Goal: Task Accomplishment & Management: Use online tool/utility

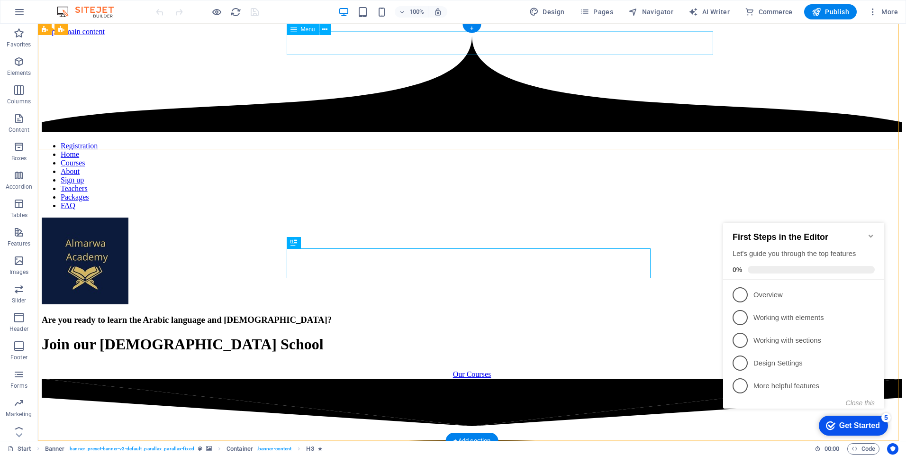
click at [317, 142] on nav "Registration Home Courses About Sign up Teachers Packages FAQ" at bounding box center [472, 176] width 861 height 68
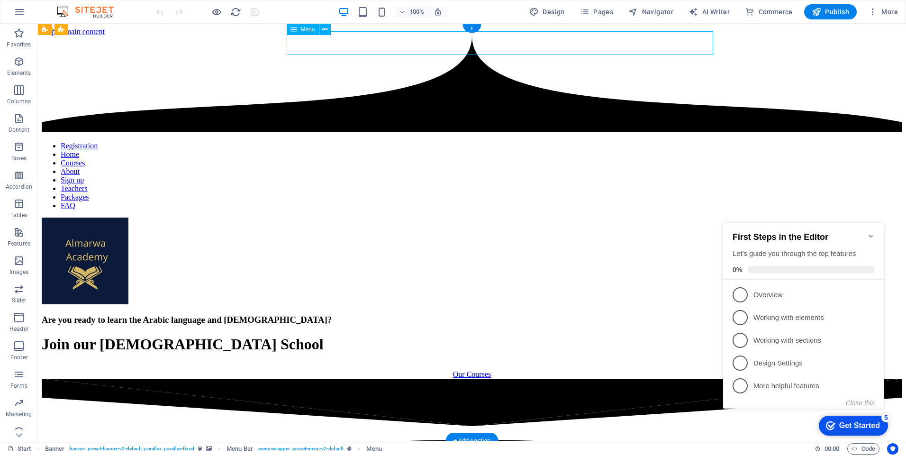
click at [317, 142] on nav "Registration Home Courses About Sign up Teachers Packages FAQ" at bounding box center [472, 176] width 861 height 68
select select "default"
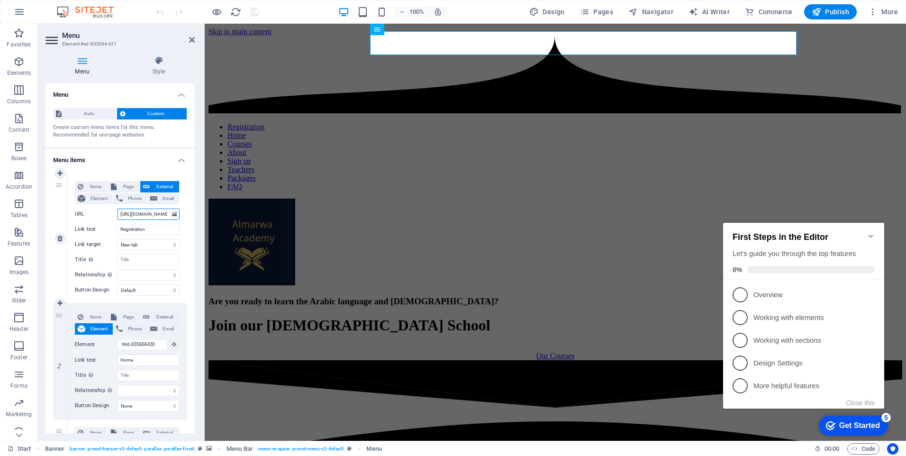
click at [137, 213] on input "[URL][DOMAIN_NAME]" at bounding box center [149, 214] width 62 height 11
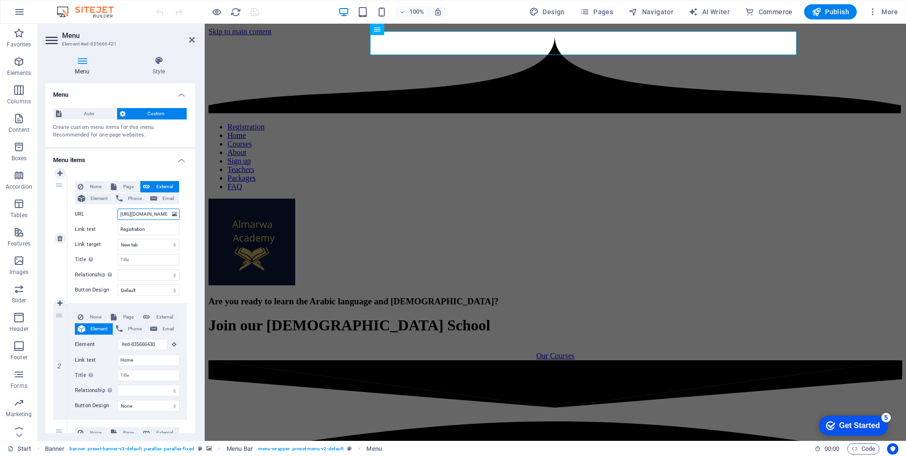
click at [137, 213] on input "[URL][DOMAIN_NAME]" at bounding box center [149, 214] width 62 height 11
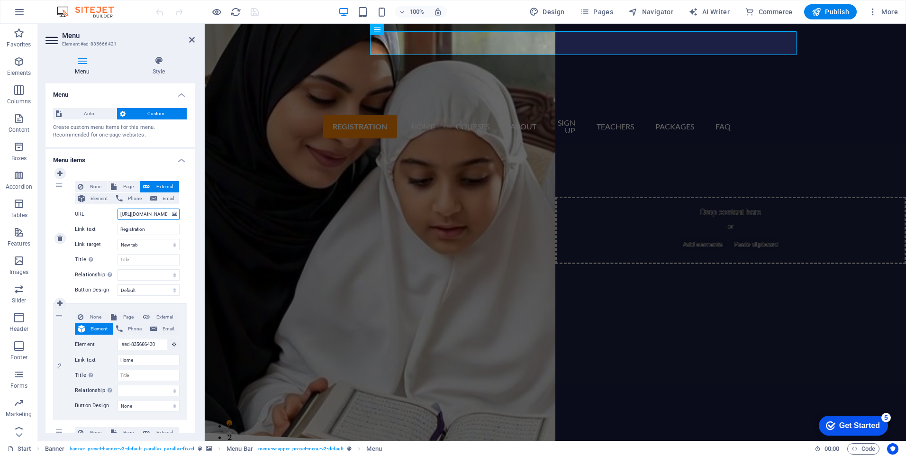
click at [137, 213] on input "[URL][DOMAIN_NAME]" at bounding box center [149, 214] width 62 height 11
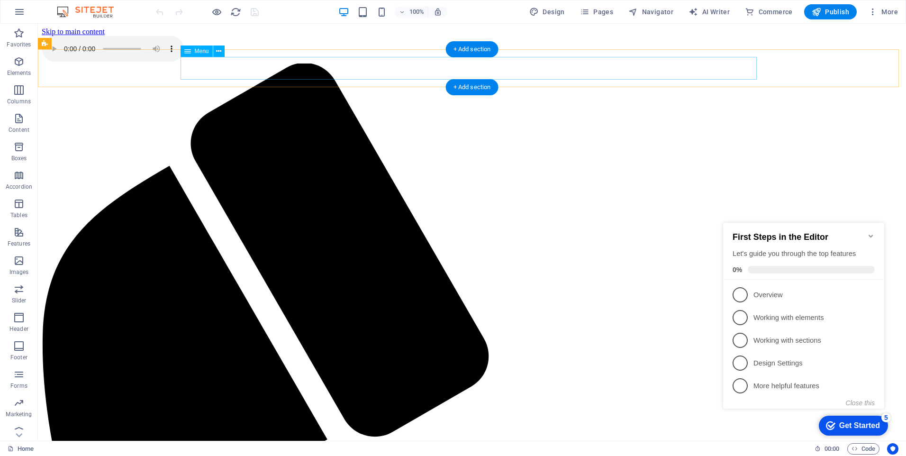
select select "default"
select select
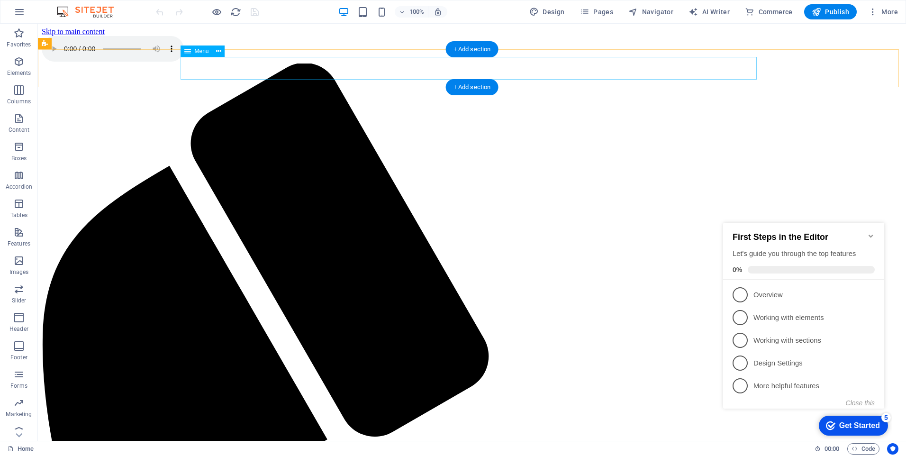
select select "default"
select select
select select "default"
select select
select select "default"
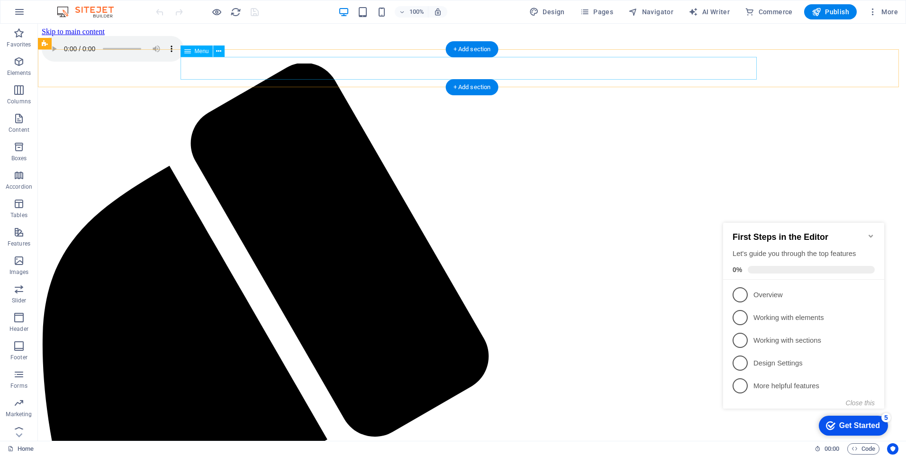
select select
select select "default"
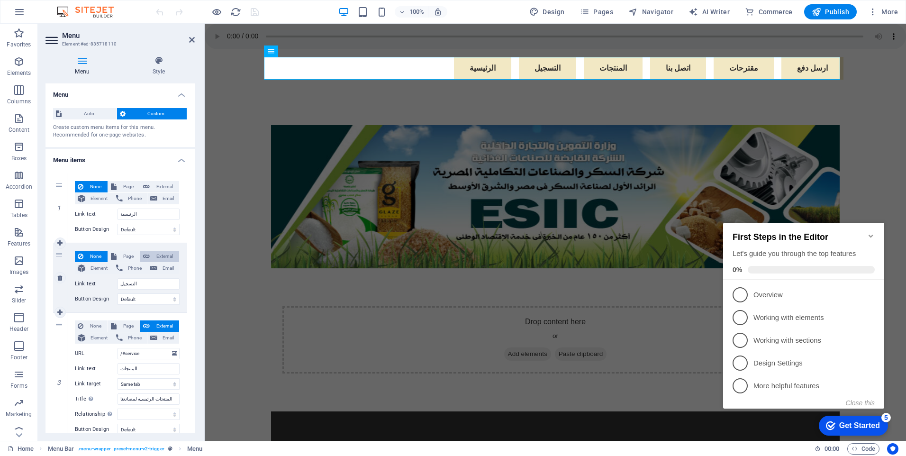
click at [169, 255] on span "External" at bounding box center [165, 256] width 24 height 11
select select "blank"
select select
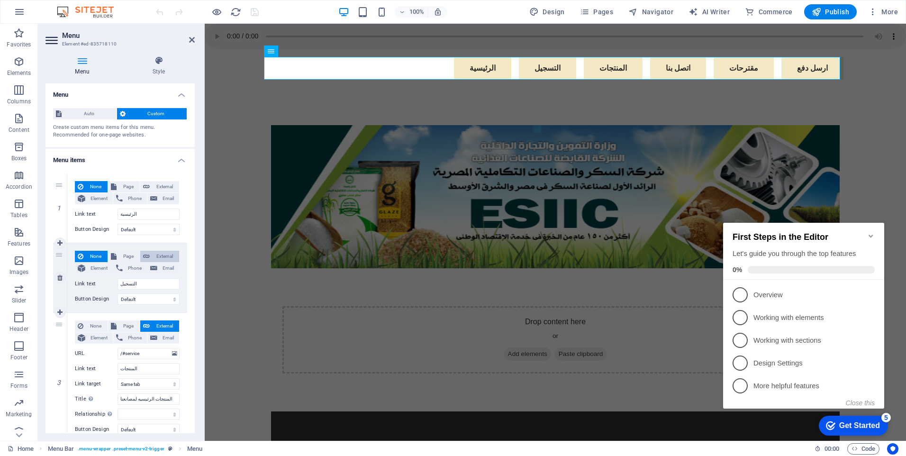
select select
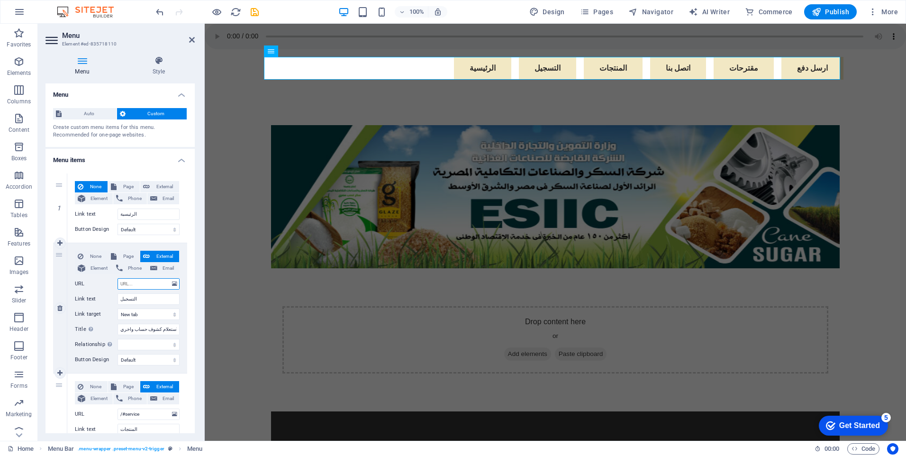
paste input "[URL][DOMAIN_NAME]"
type input "[URL][DOMAIN_NAME]"
select select
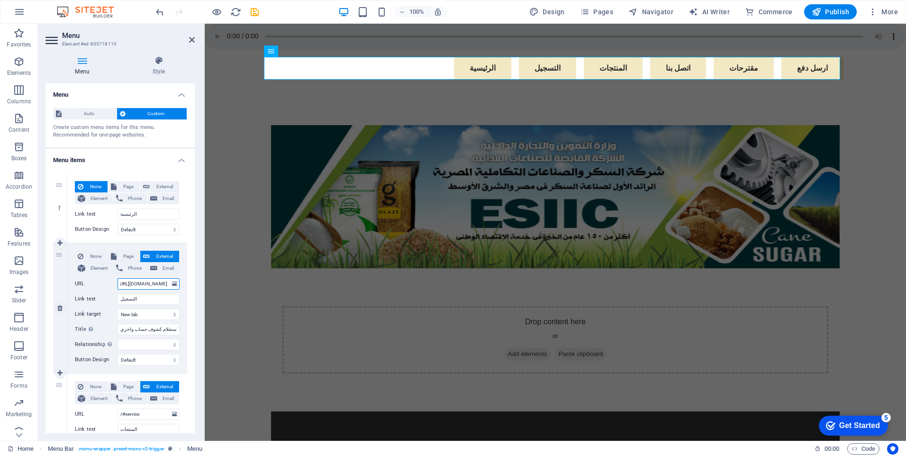
select select
click at [132, 282] on input "[URL][DOMAIN_NAME]" at bounding box center [149, 283] width 62 height 11
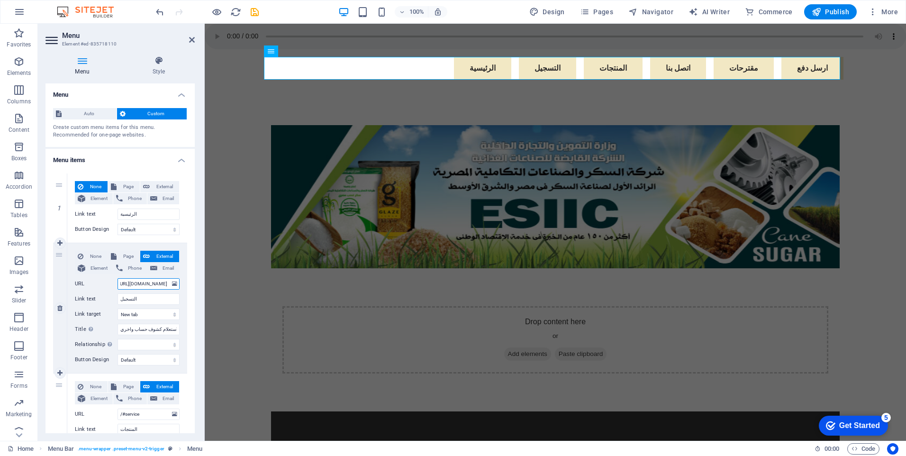
type input "[URL][DOMAIN_NAME]"
select select
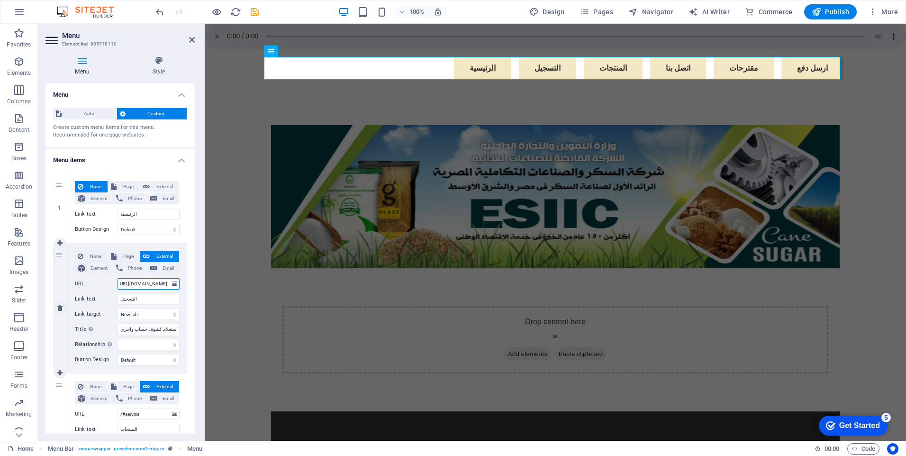
select select
type input "[URL][DOMAIN_NAME]"
select select
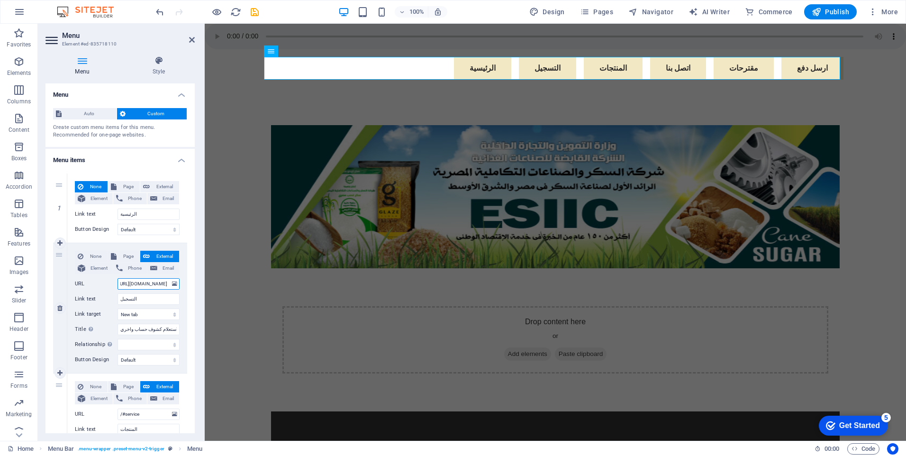
select select
type input "[URL][DOMAIN_NAME]"
select select
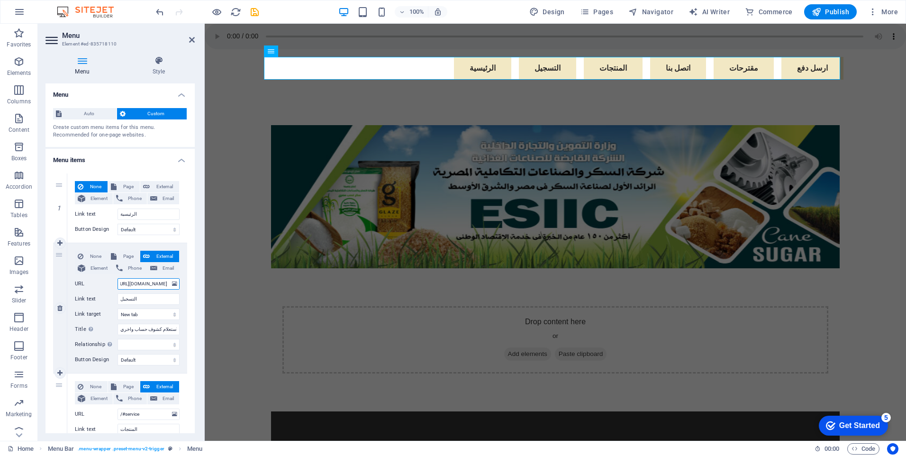
select select
type input "[URL][DOMAIN_NAME]"
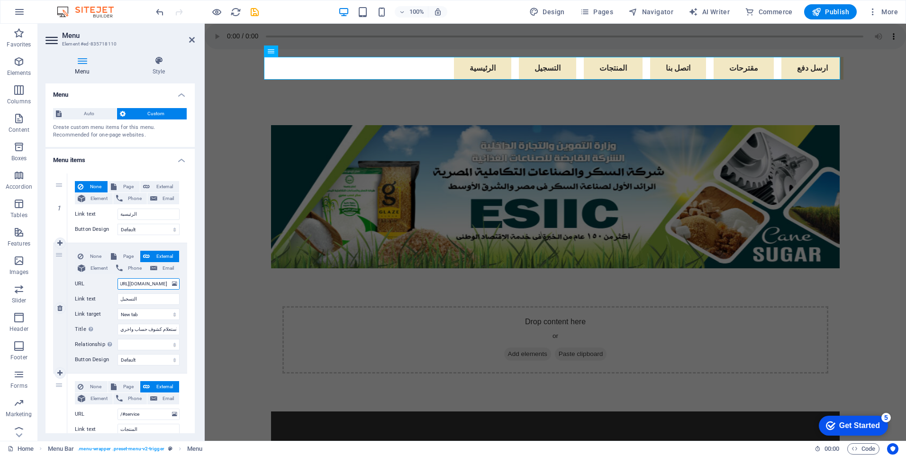
select select
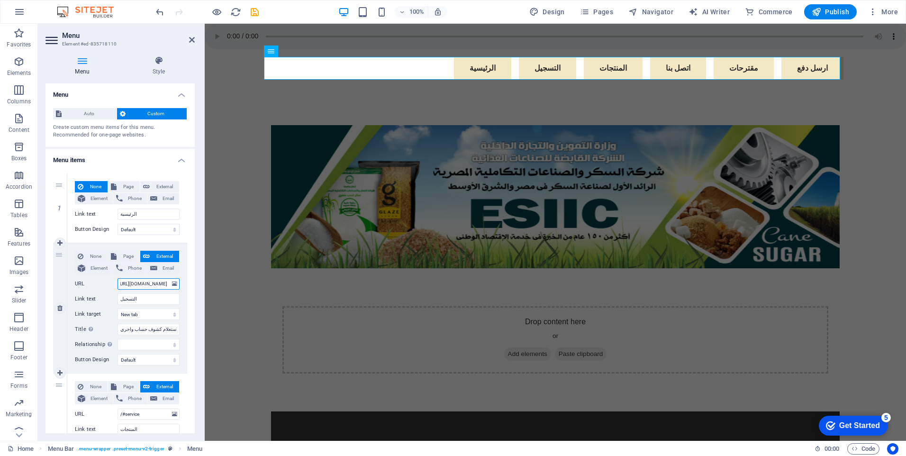
type input "[URL][DOMAIN_NAME]"
select select
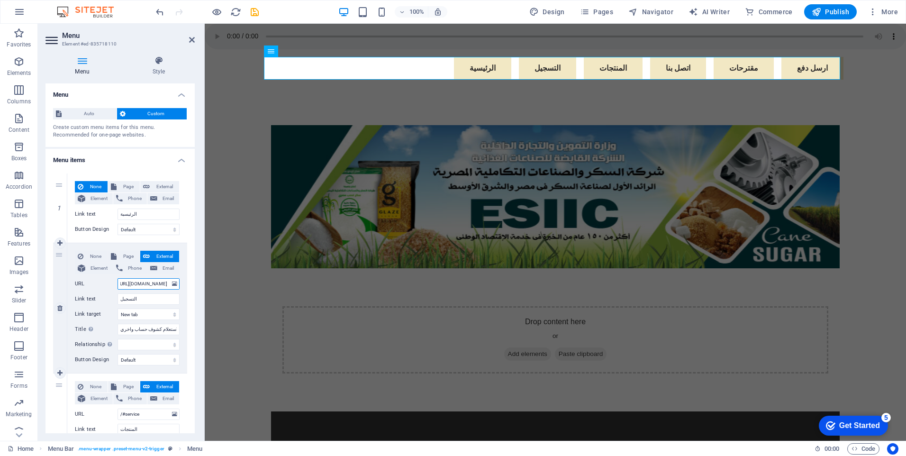
select select
type input "[URL][DOMAIN_NAME]"
